Goal: Task Accomplishment & Management: Use online tool/utility

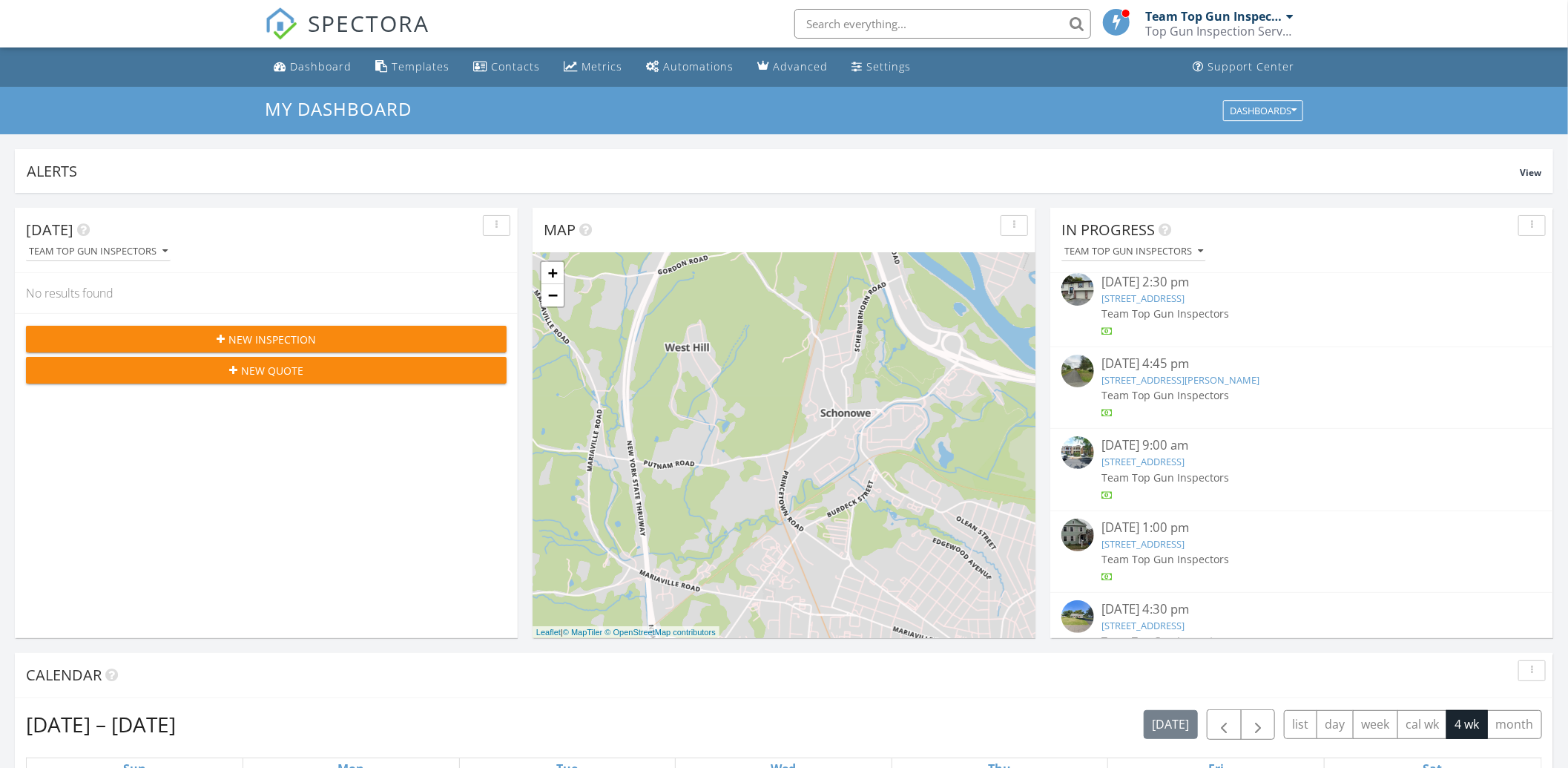
scroll to position [128, 0]
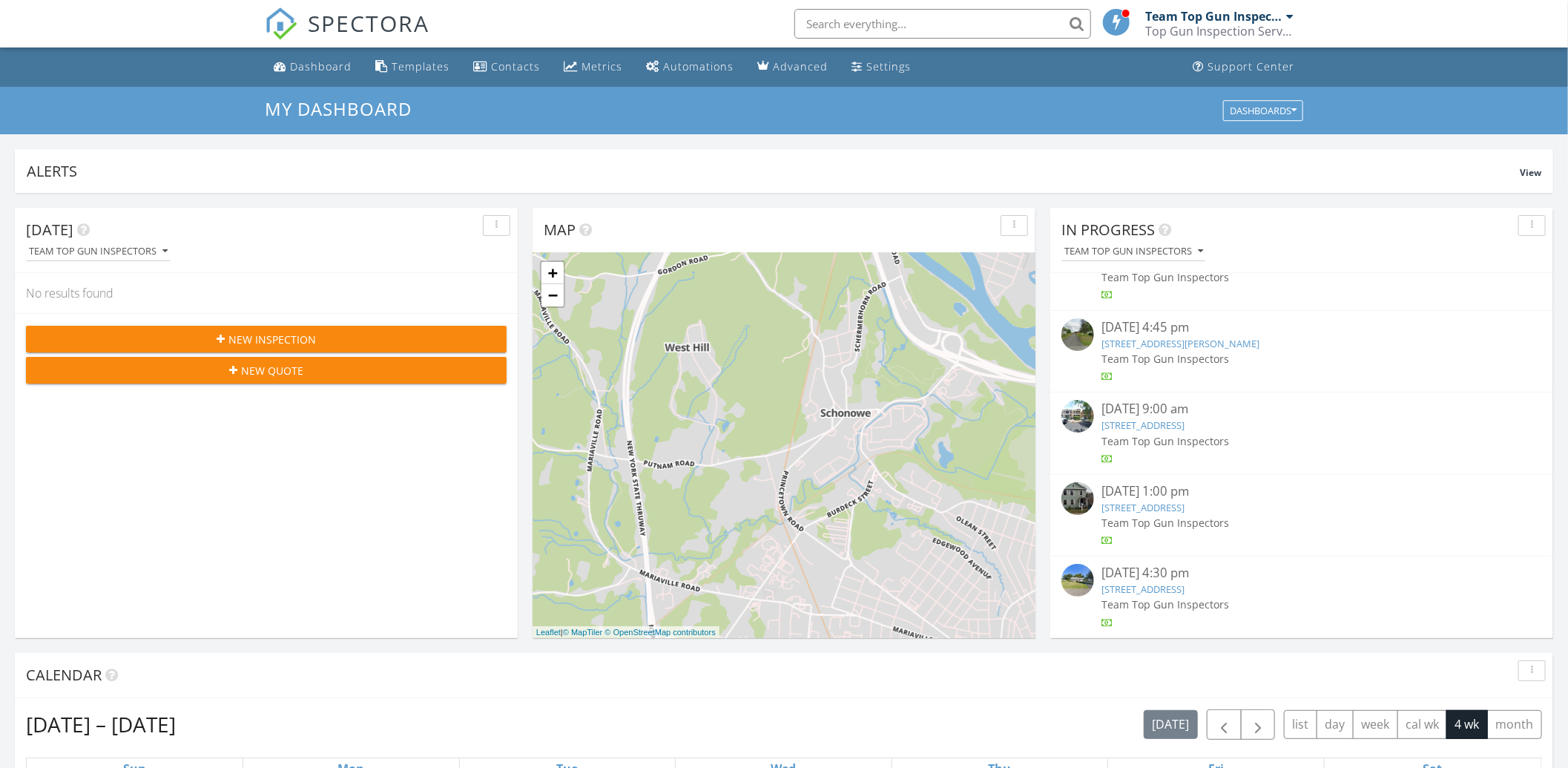
click at [1176, 427] on link "320 Quail St, Albany, NY 12208" at bounding box center [1143, 425] width 83 height 13
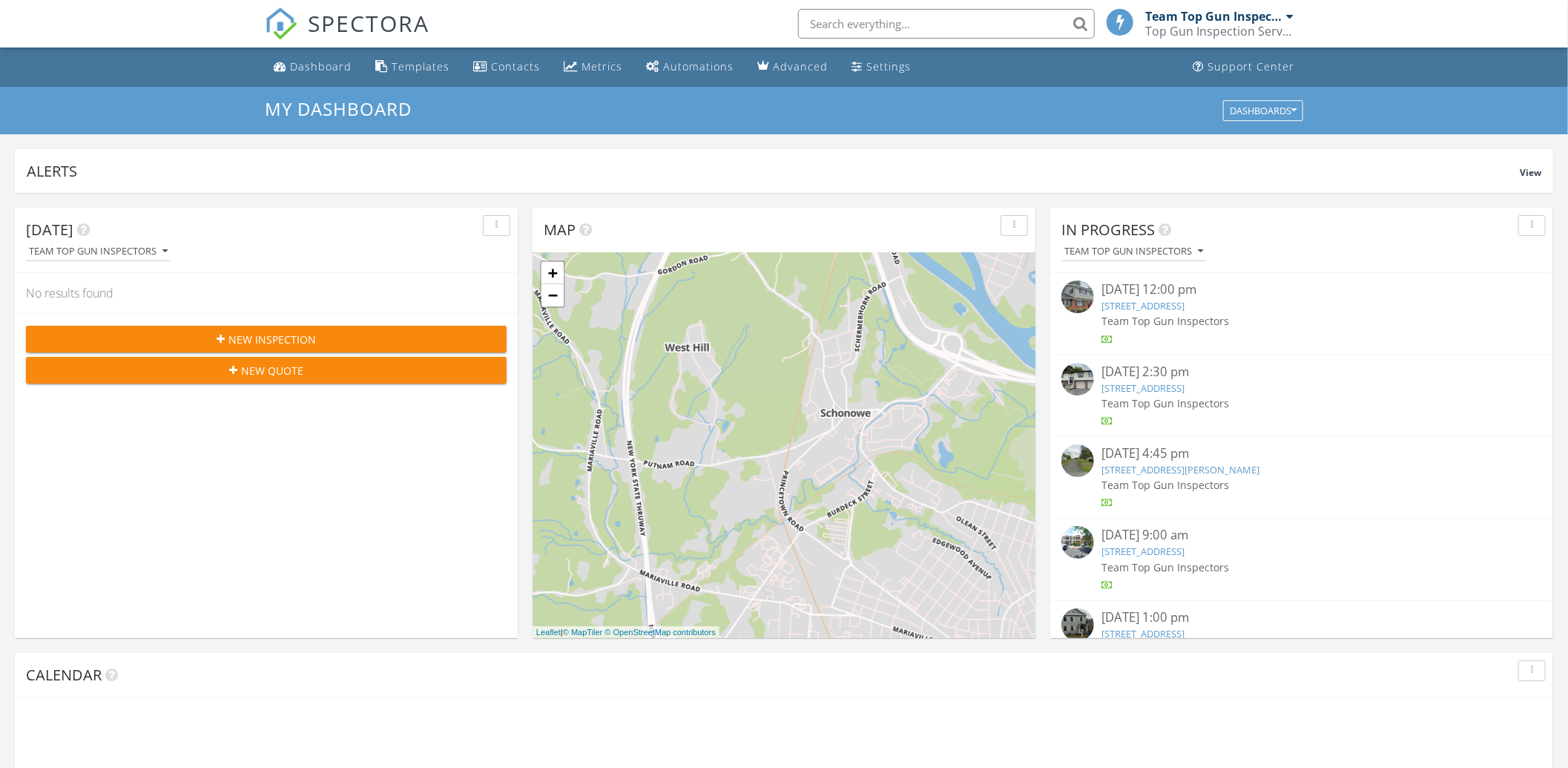
scroll to position [1378, 1597]
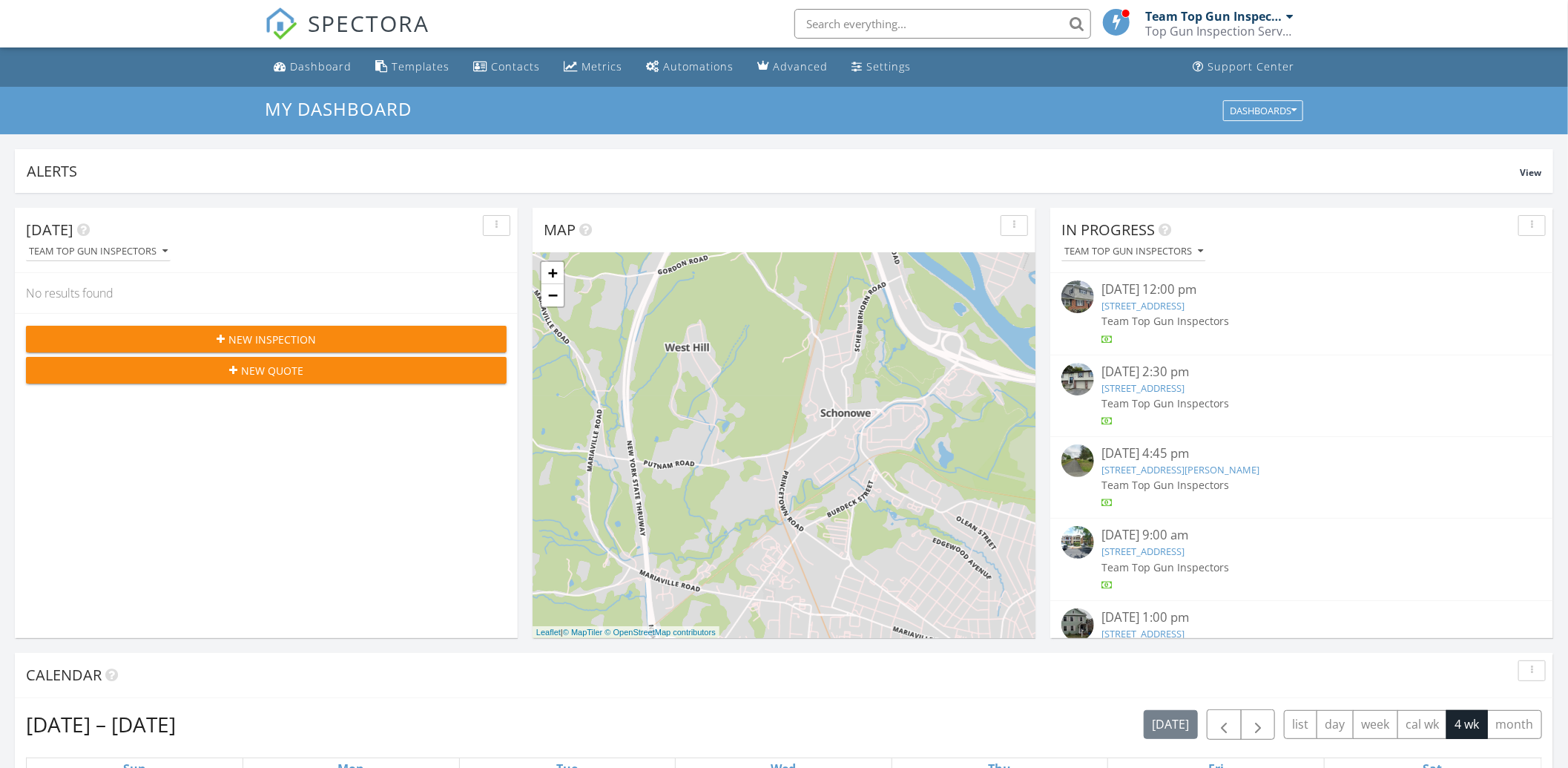
click at [1171, 385] on link "29 Winnie Ave, Ravena, NY 12143" at bounding box center [1143, 388] width 83 height 13
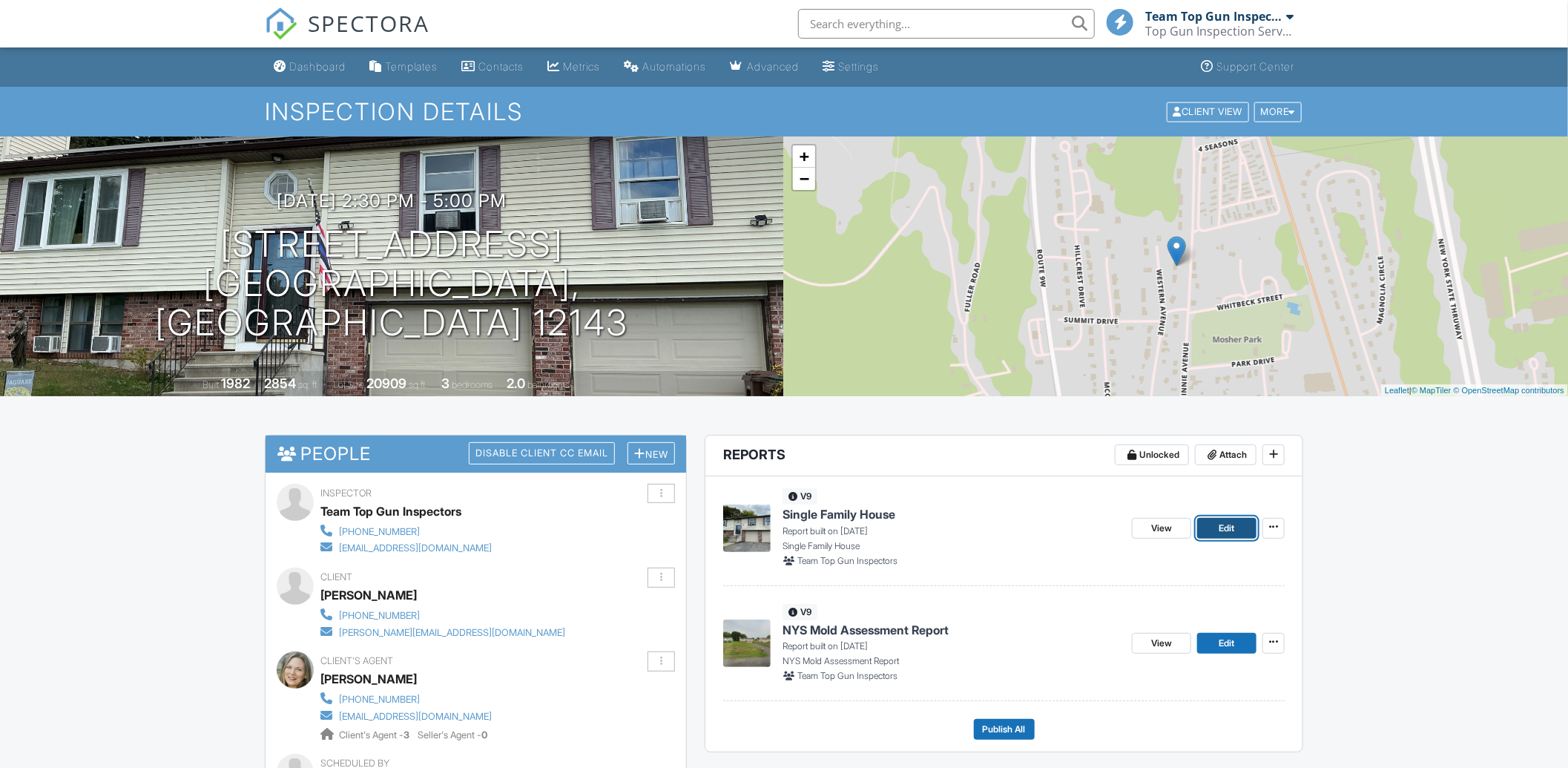
click at [1236, 528] on link "Edit" at bounding box center [1227, 529] width 60 height 21
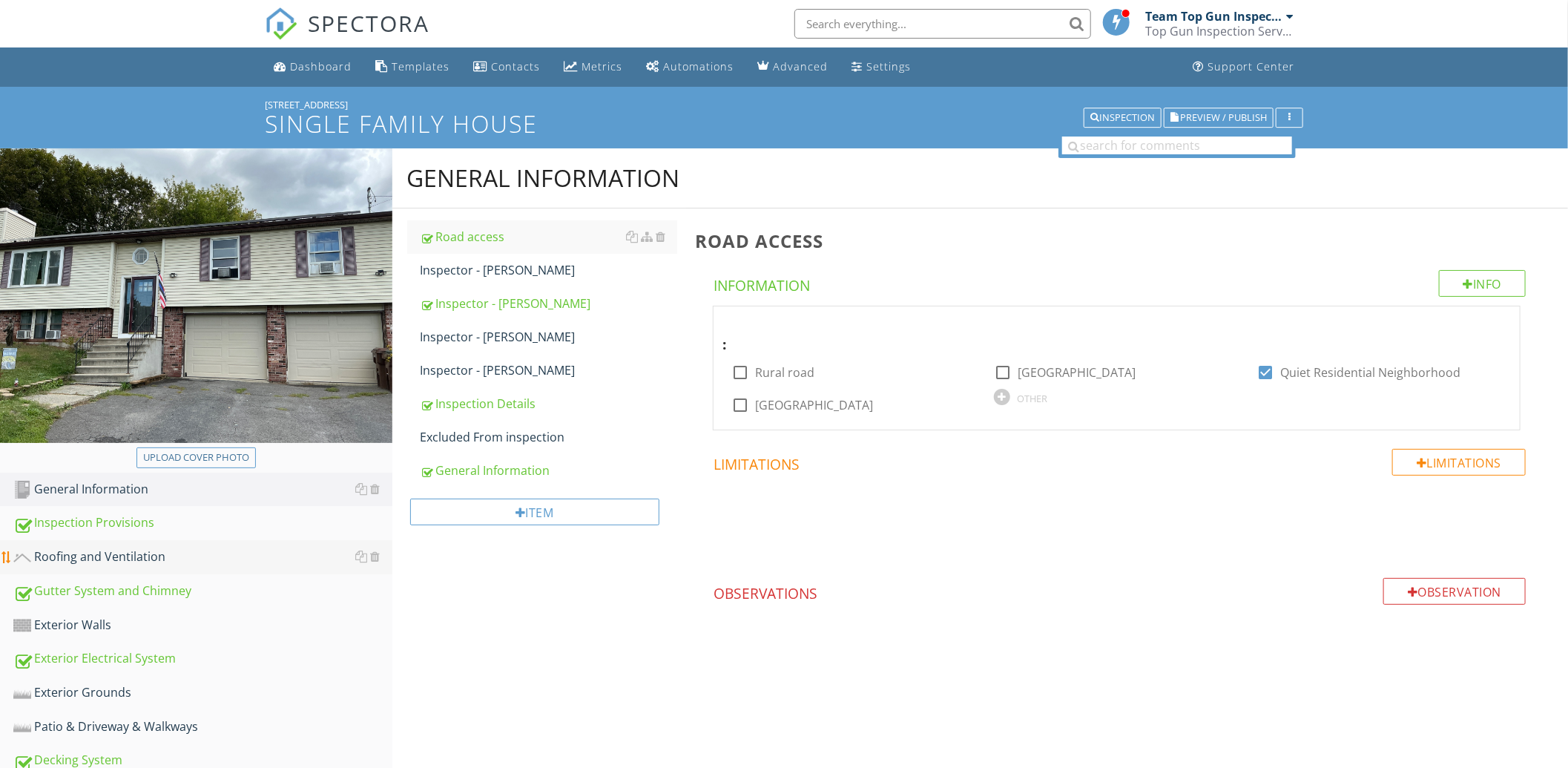
scroll to position [690, 0]
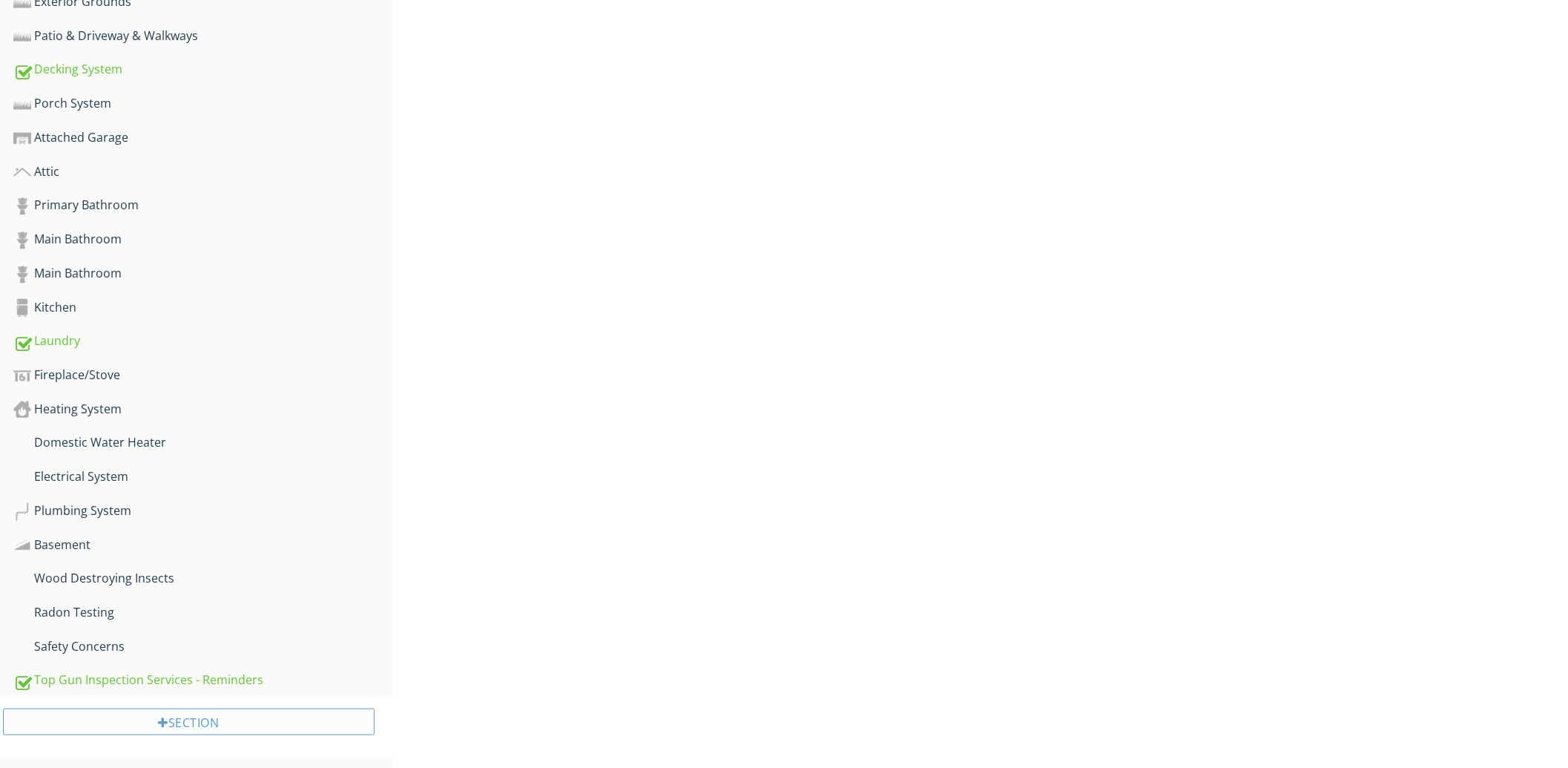
click at [187, 713] on div "Section" at bounding box center [188, 722] width 372 height 27
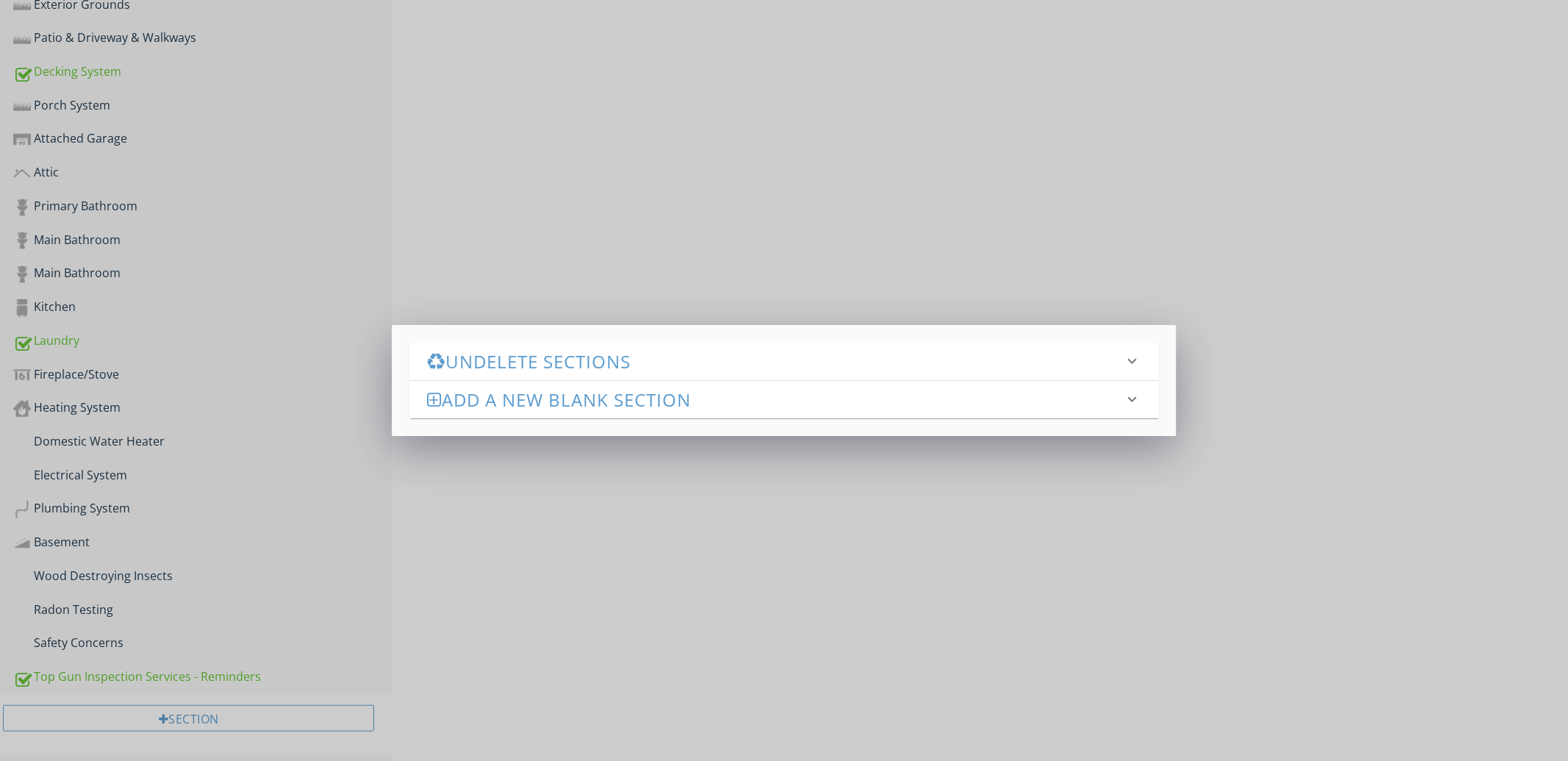
click at [607, 360] on h3 "Undelete Sections" at bounding box center [774, 361] width 696 height 20
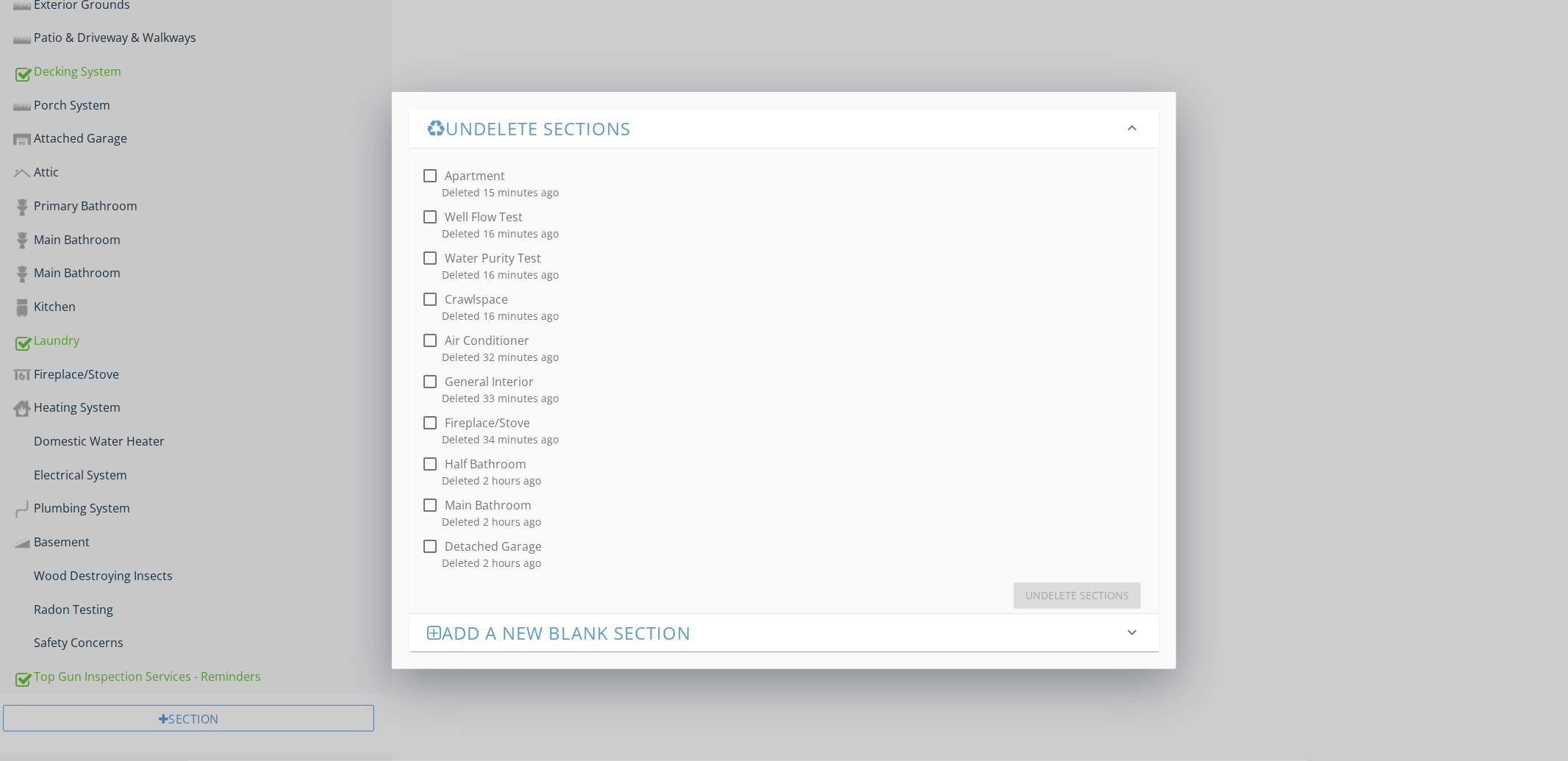
click at [481, 387] on div "General Interior" at bounding box center [489, 381] width 89 height 14
checkbox input "true"
click at [1050, 589] on div "Undelete Sections" at bounding box center [1076, 595] width 104 height 15
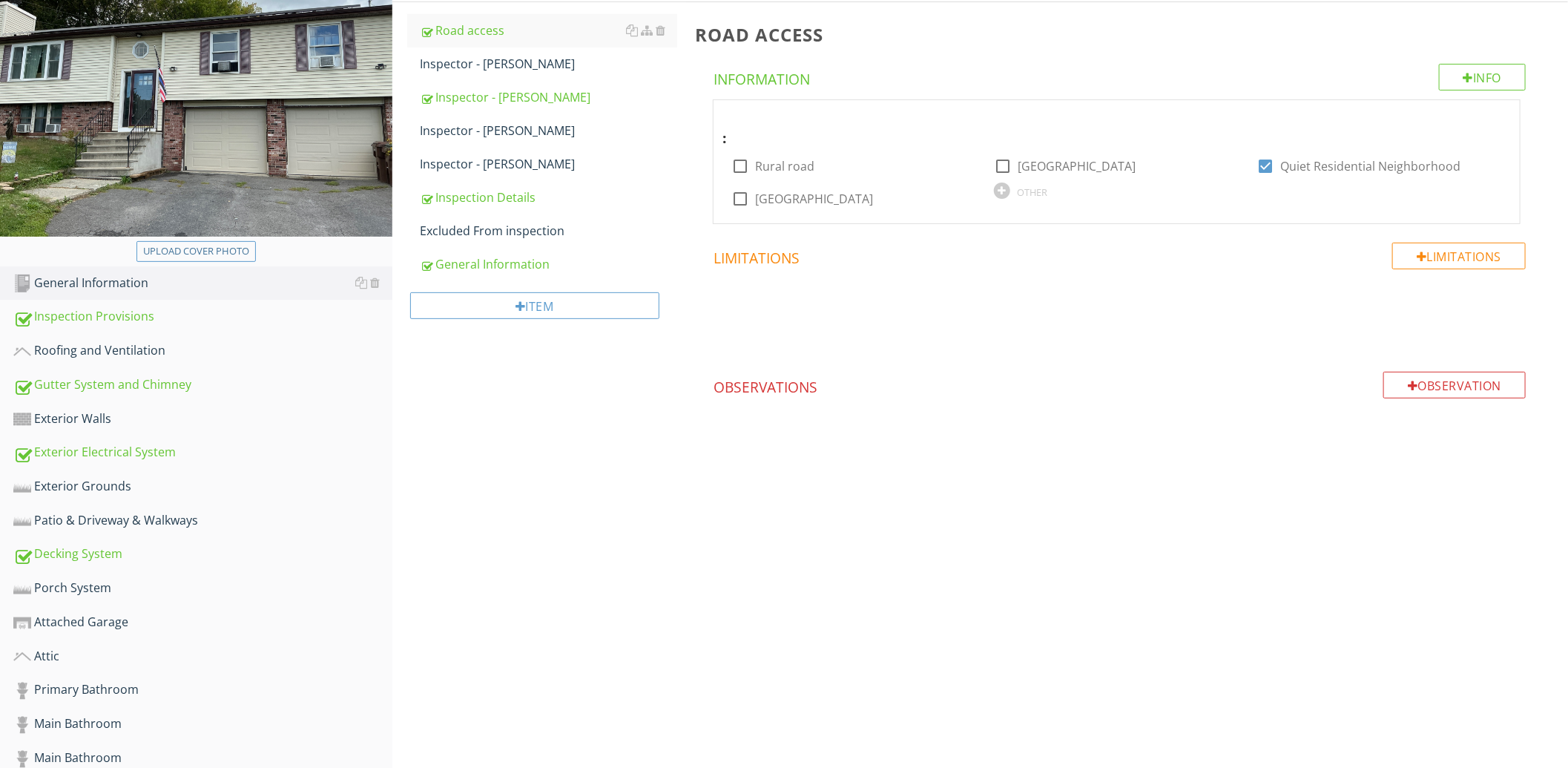
scroll to position [0, 0]
